Goal: Find contact information: Find contact information

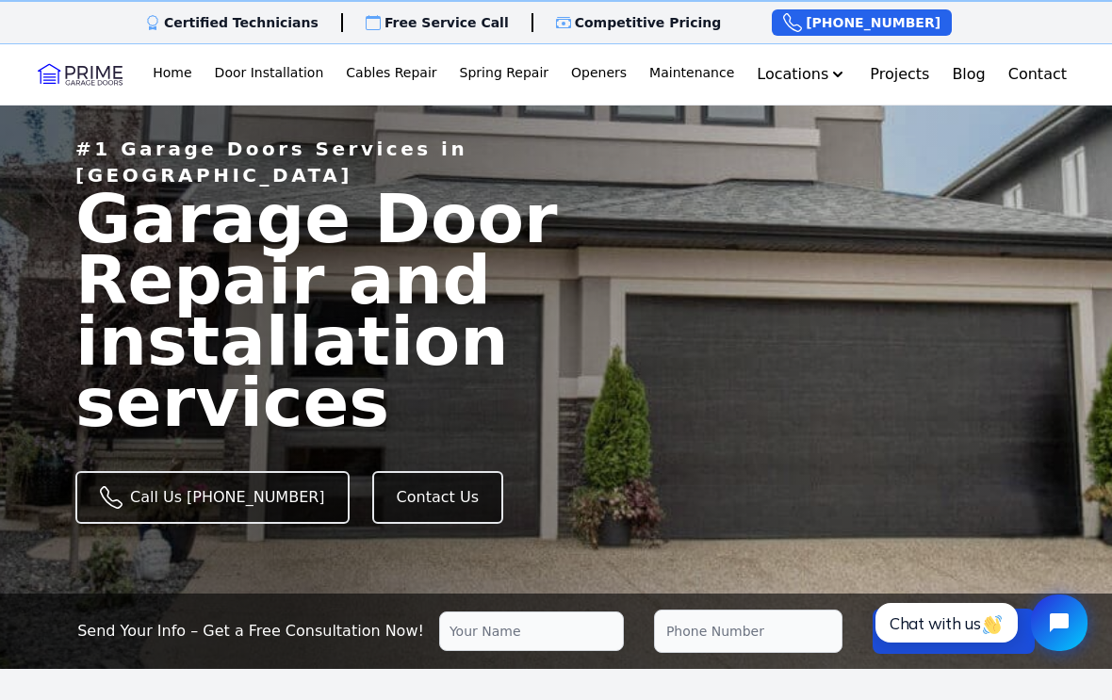
click at [830, 158] on link "[GEOGRAPHIC_DATA]" at bounding box center [765, 155] width 152 height 37
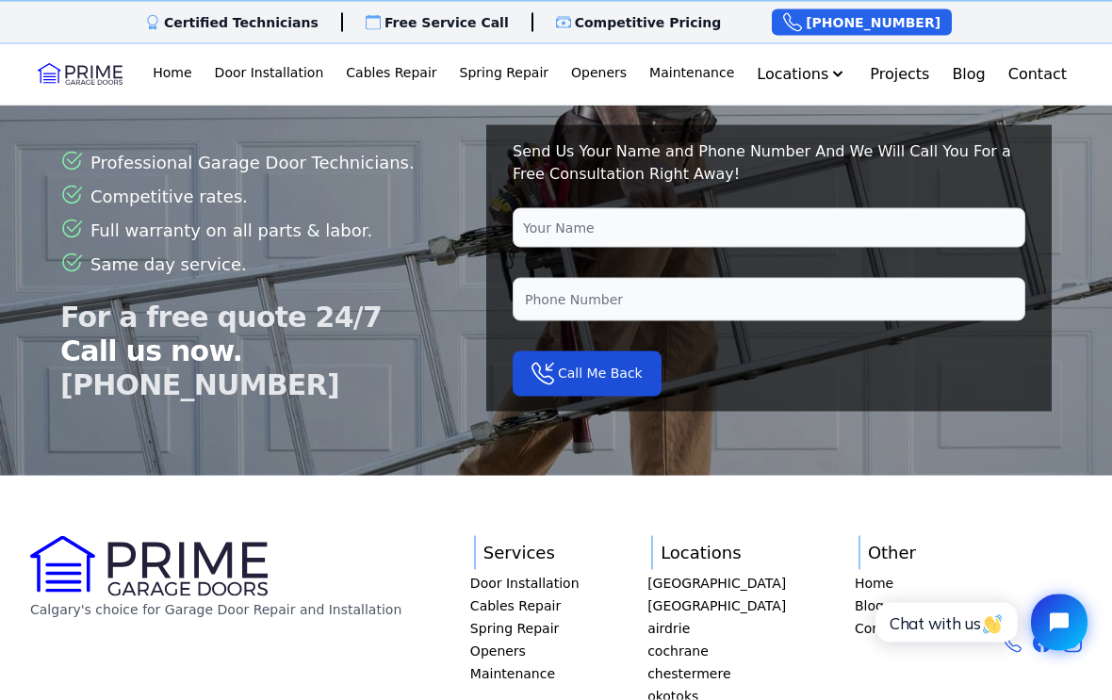
scroll to position [4809, 0]
click at [744, 597] on link "[GEOGRAPHIC_DATA]" at bounding box center [717, 606] width 139 height 19
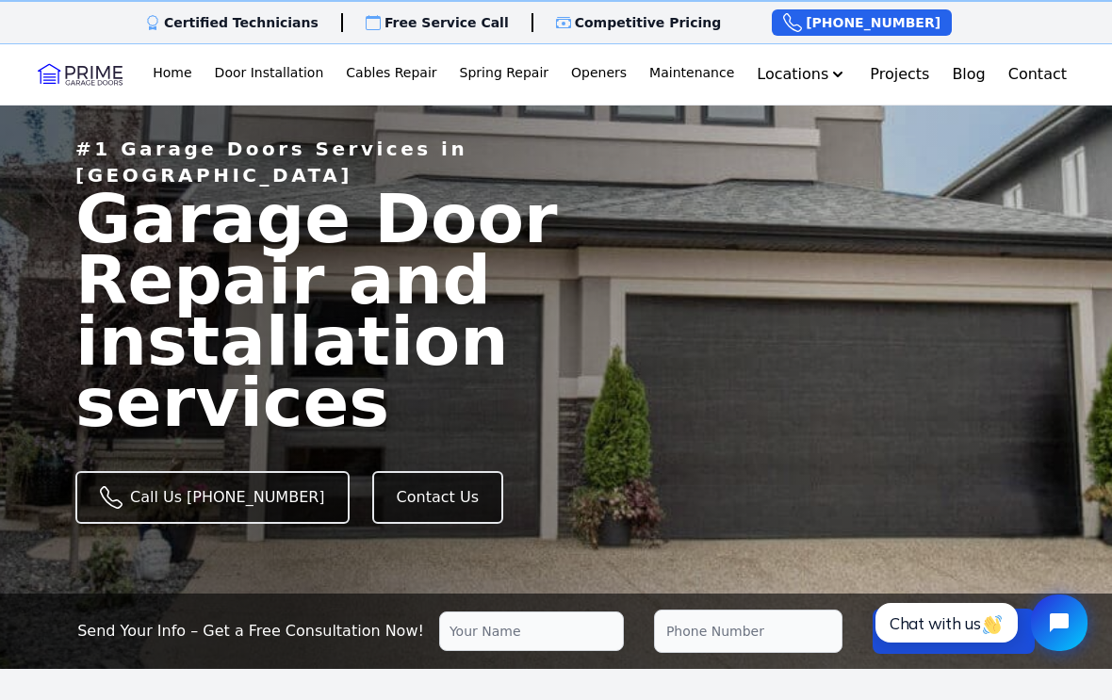
click at [1050, 78] on link "Contact" at bounding box center [1038, 75] width 74 height 38
